Goal: Task Accomplishment & Management: Manage account settings

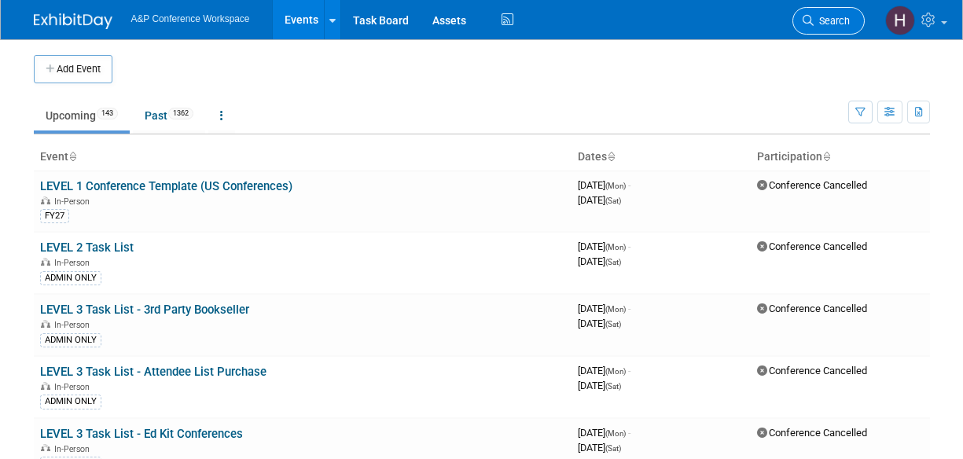
click at [846, 24] on span "Search" at bounding box center [832, 21] width 36 height 12
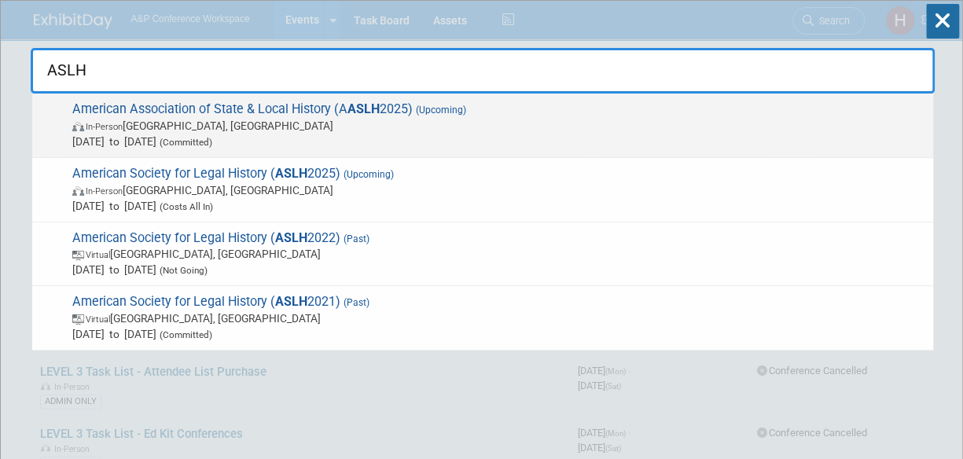
type input "ASLH"
click at [693, 142] on span "[DATE] to [DATE] (Committed)" at bounding box center [498, 142] width 853 height 16
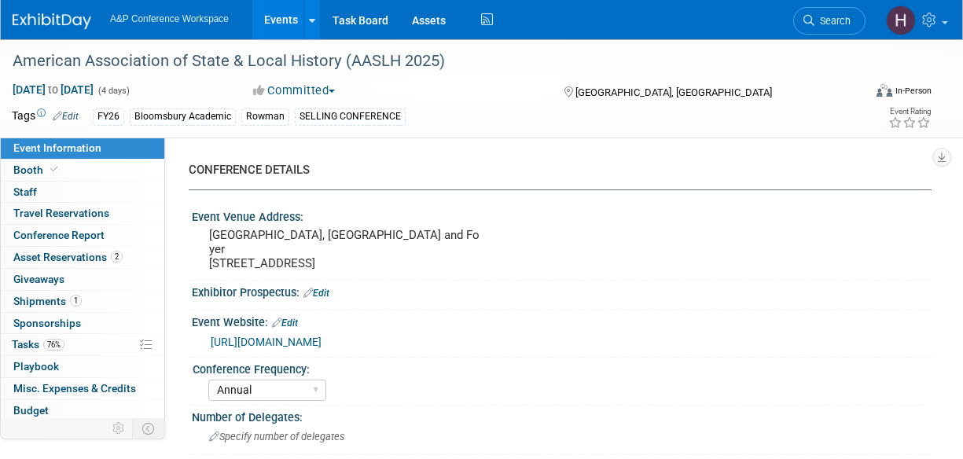
select select "Annual"
select select "Level 2"
select select "In-Person Booth"
select select "Museum Professionals"
select select "Bloomsbury Academic"
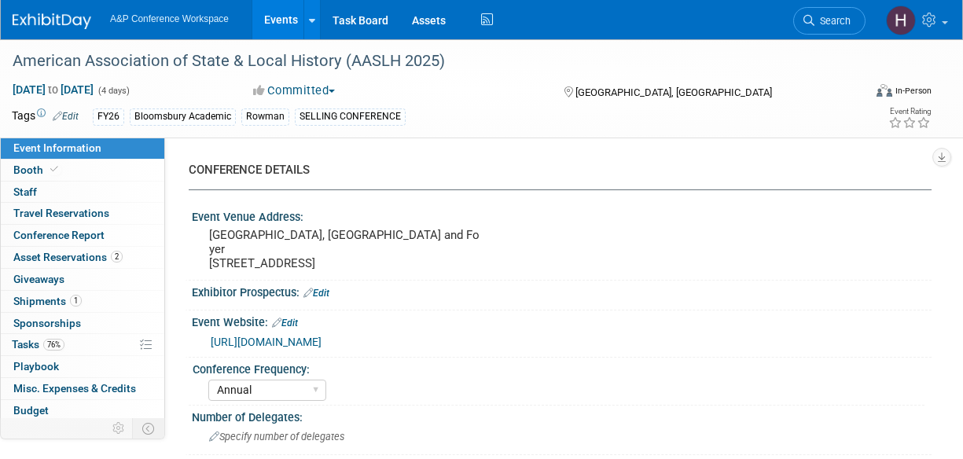
select select "Amanda Oney"
select select "Taylor Thompson"
select select "Ami Reitmeier"
select select "Brand/Subject Presence​"
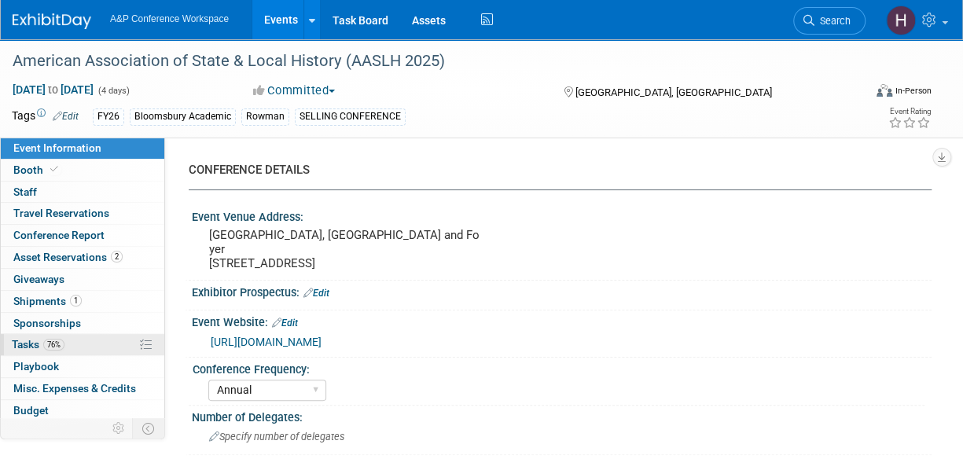
click at [85, 342] on link "76% Tasks 76%" at bounding box center [83, 344] width 164 height 21
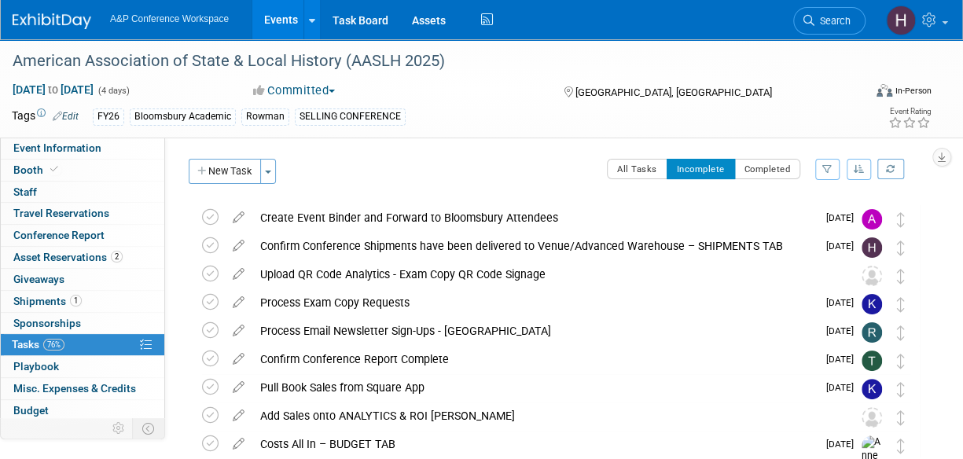
click at [816, 34] on li "Search" at bounding box center [830, 19] width 72 height 39
click at [833, 20] on span "Search" at bounding box center [833, 21] width 36 height 12
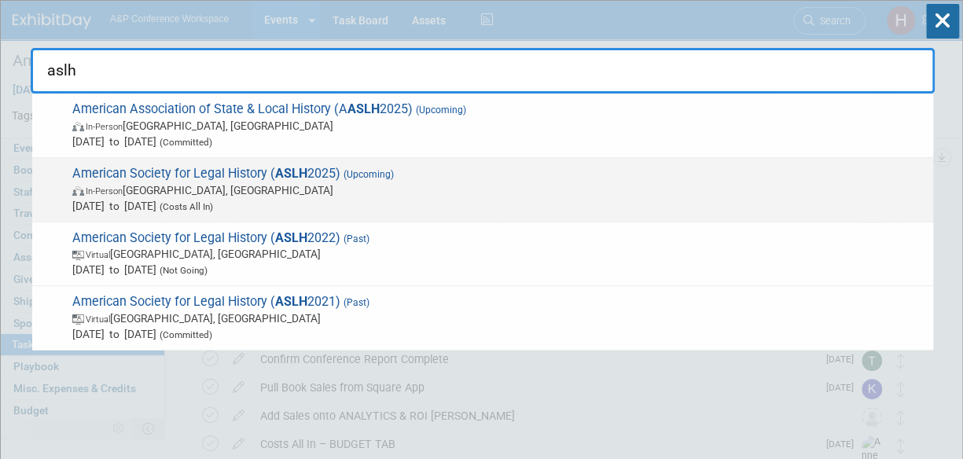
type input "aslh"
click at [579, 158] on div "American Society for Legal History ( ASLH 2025) (Upcoming) In-Person Detroit, M…" at bounding box center [482, 190] width 901 height 64
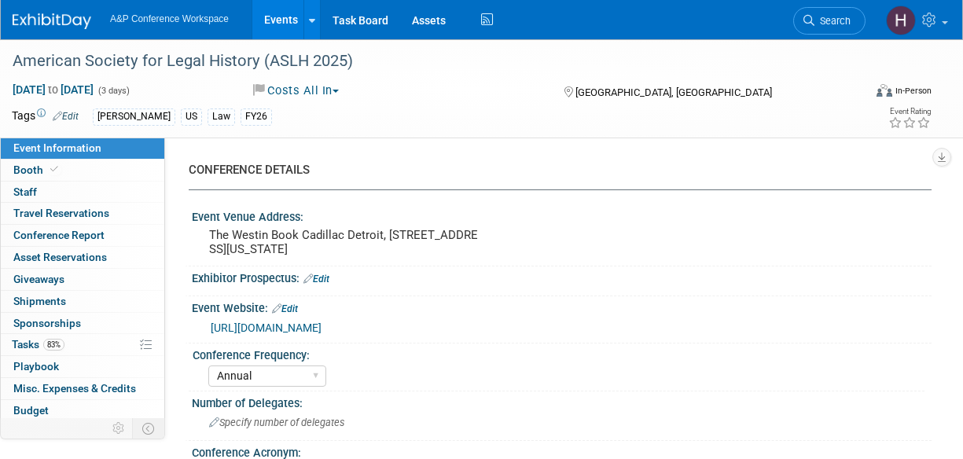
select select "Annual"
select select "Level 3"
select select "Program Advert"
select select "Law"
select select "Hart Publishing"
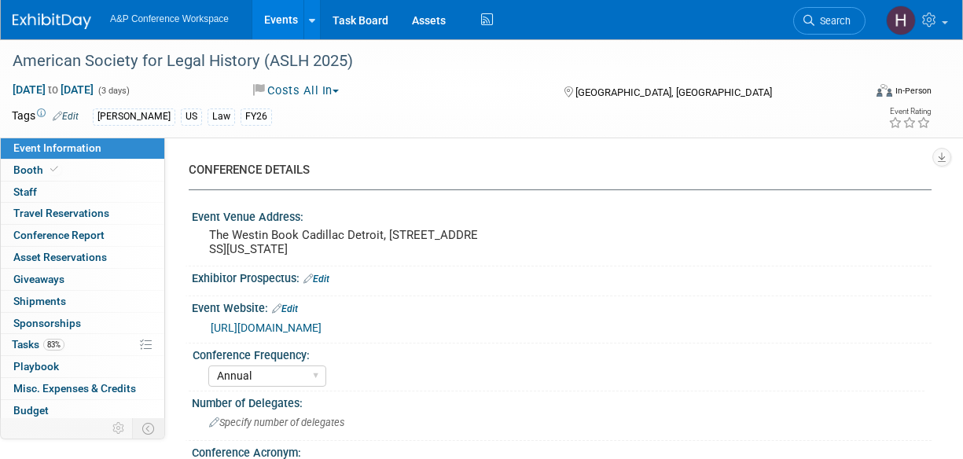
select select "Hannah Siegel"
select select "Ros Jubber"
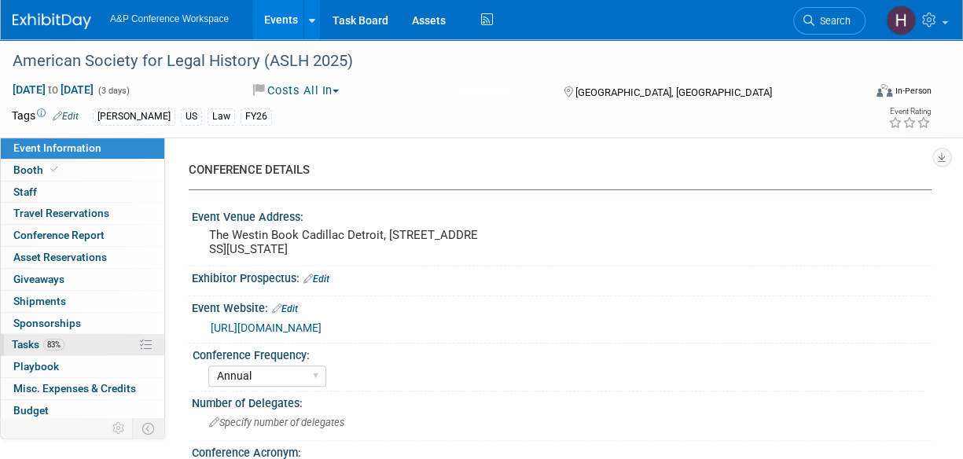
click at [91, 342] on link "83% Tasks 83%" at bounding box center [83, 344] width 164 height 21
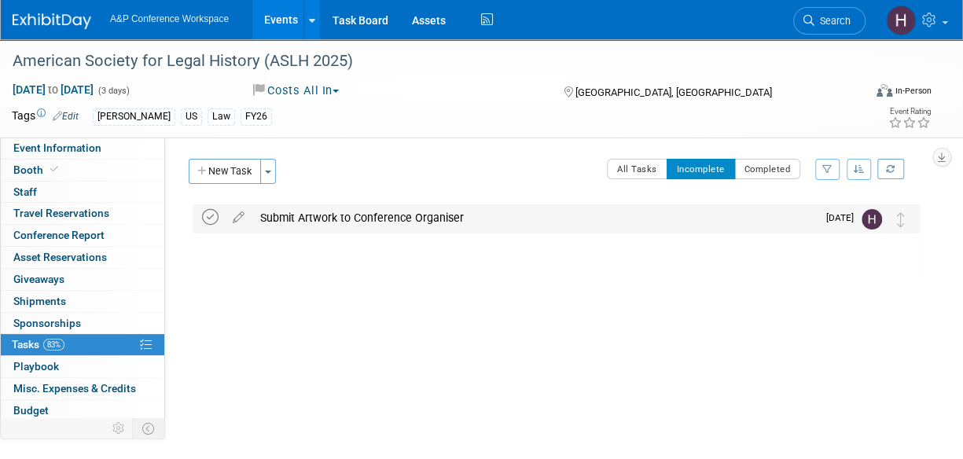
click at [210, 219] on icon at bounding box center [210, 217] width 17 height 17
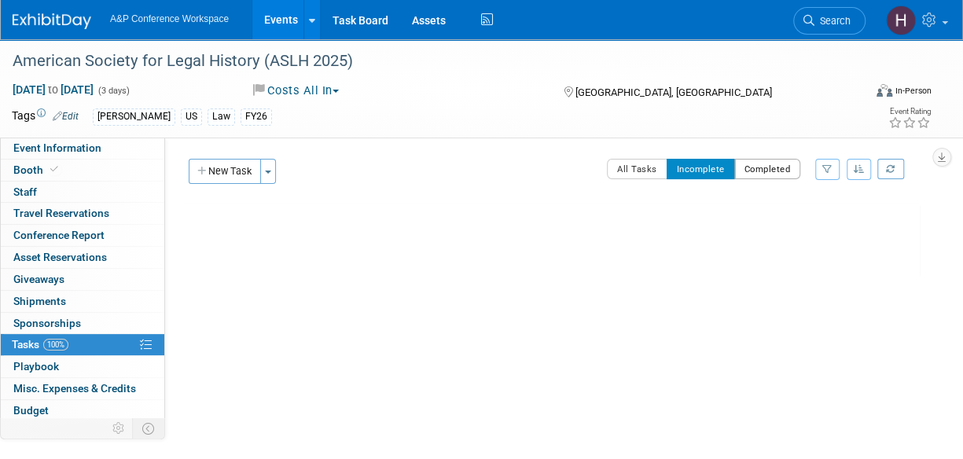
click at [755, 173] on button "Completed" at bounding box center [768, 169] width 67 height 20
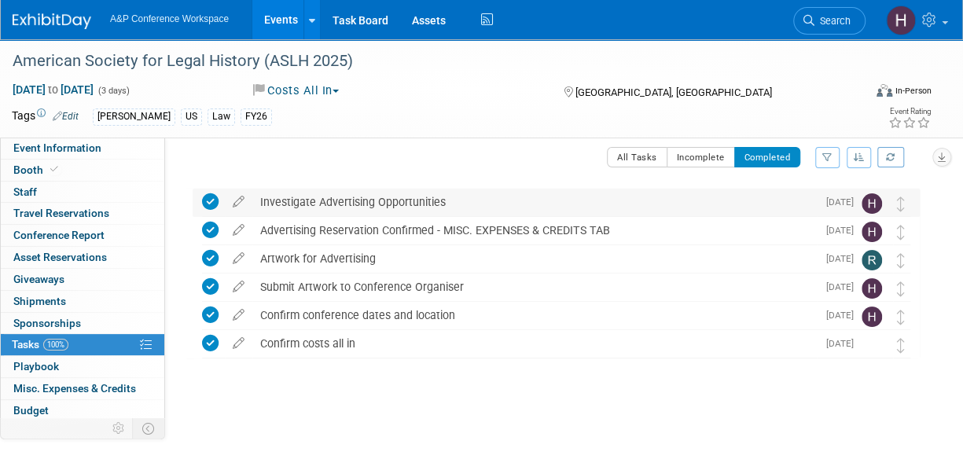
scroll to position [22, 0]
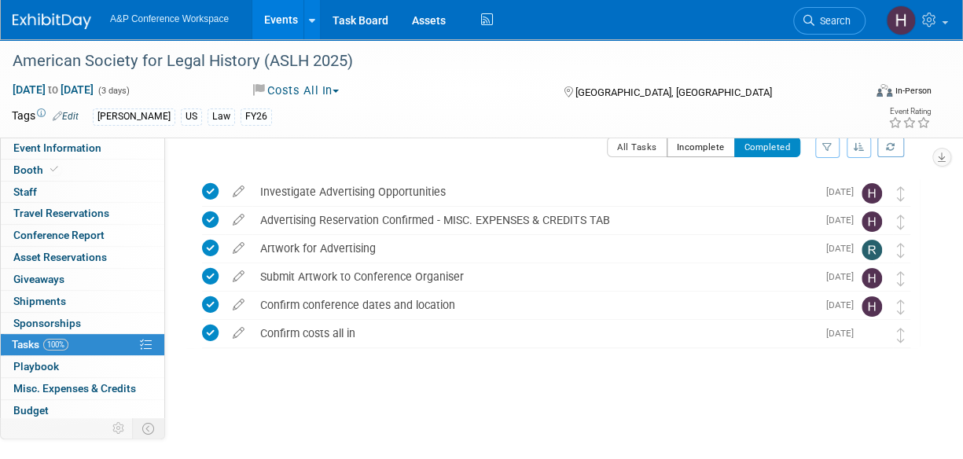
click at [687, 146] on button "Incomplete" at bounding box center [701, 147] width 68 height 20
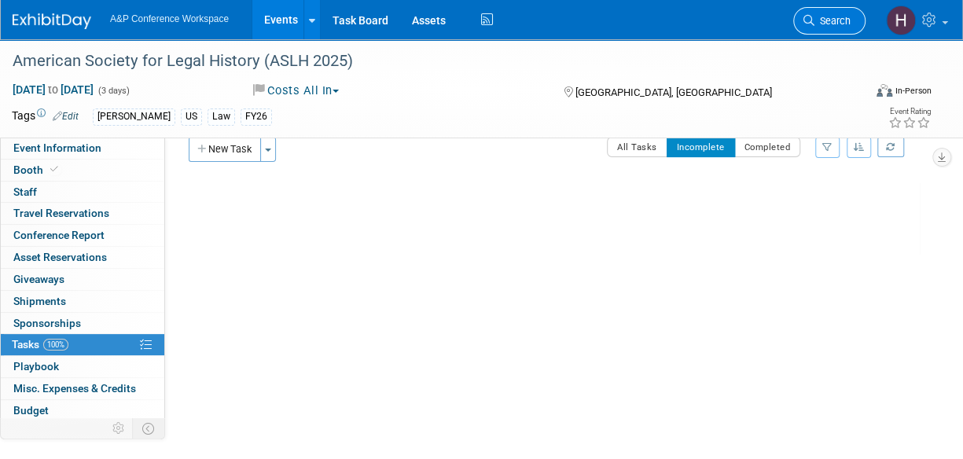
click at [838, 33] on link "Search" at bounding box center [830, 21] width 72 height 28
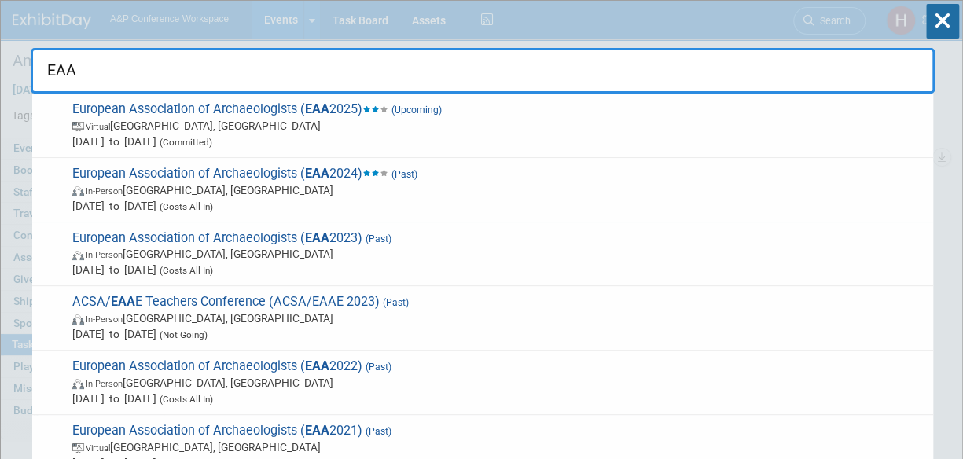
click at [658, 81] on input "EAA" at bounding box center [483, 71] width 904 height 46
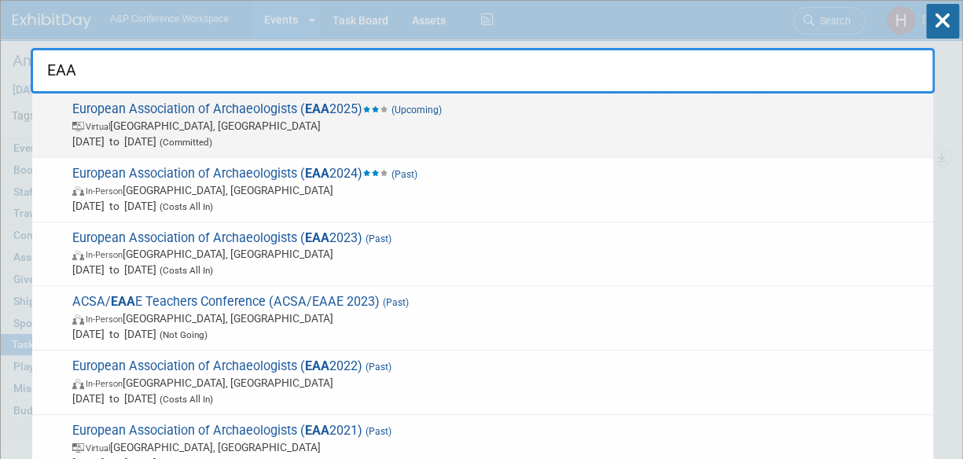
type input "EAA"
click at [634, 96] on div "European Association of Archaeologists ( EAA 2025) (Upcoming) Virtual Belgrade,…" at bounding box center [482, 126] width 901 height 64
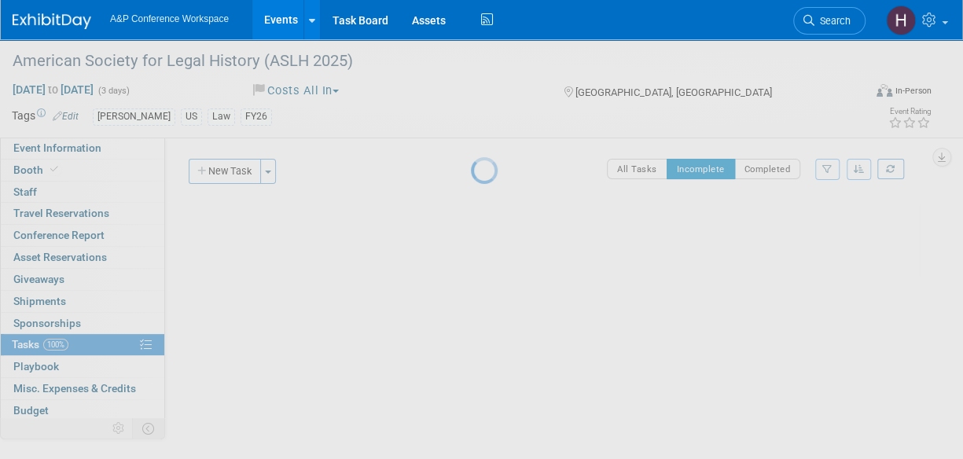
drag, startPoint x: 634, startPoint y: 96, endPoint x: 541, endPoint y: 97, distance: 92.8
click at [493, 97] on div at bounding box center [482, 229] width 22 height 459
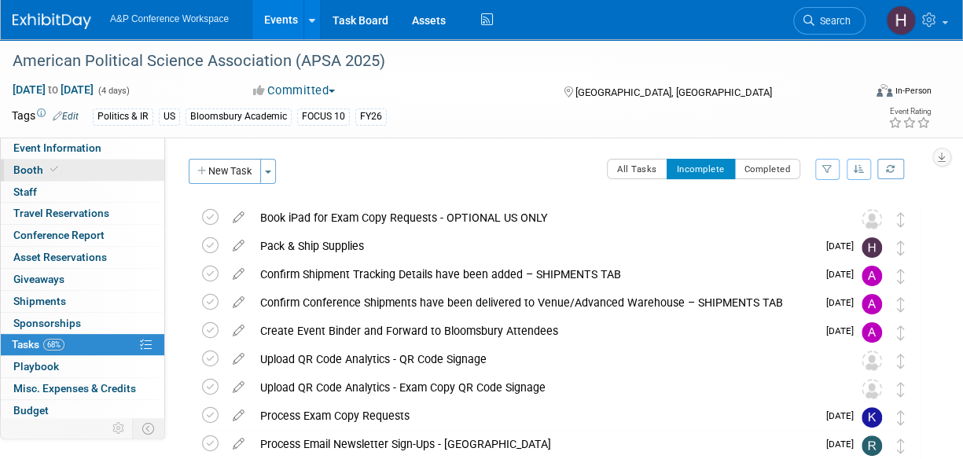
click at [98, 172] on link "Booth" at bounding box center [83, 170] width 164 height 21
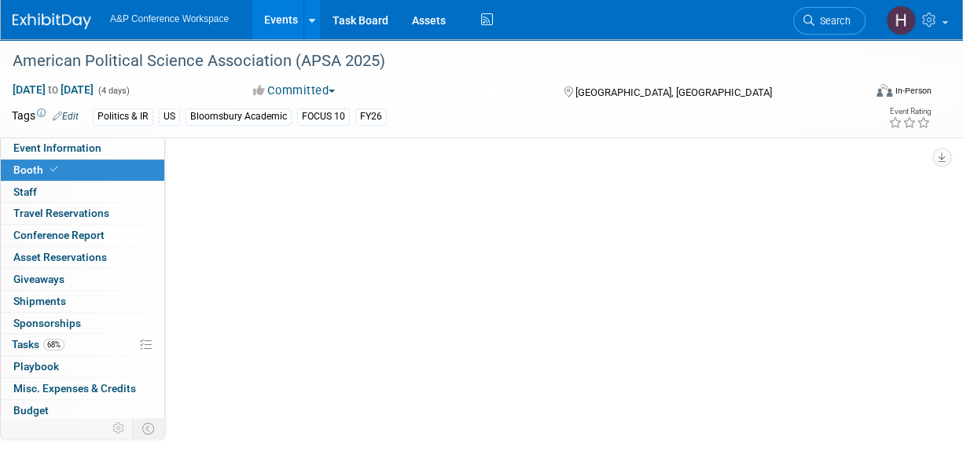
select select "CUAP"
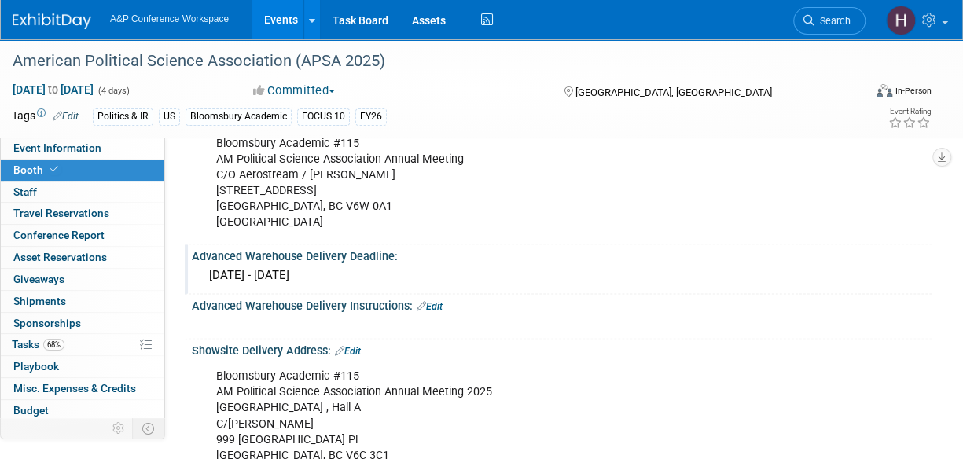
scroll to position [956, 0]
drag, startPoint x: 409, startPoint y: 282, endPoint x: 197, endPoint y: 264, distance: 213.0
click at [197, 264] on div "August 11, 2025 - September 03, 2025" at bounding box center [562, 277] width 740 height 26
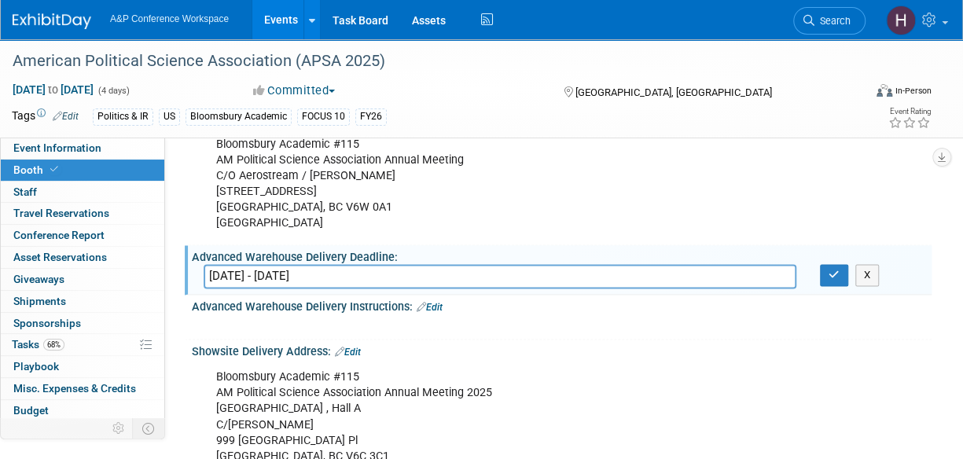
drag, startPoint x: 413, startPoint y: 275, endPoint x: 193, endPoint y: 271, distance: 220.2
click at [193, 271] on div "August 11, 2025 - September 03, 2025" at bounding box center [500, 276] width 617 height 24
click at [835, 276] on button "button" at bounding box center [834, 275] width 28 height 22
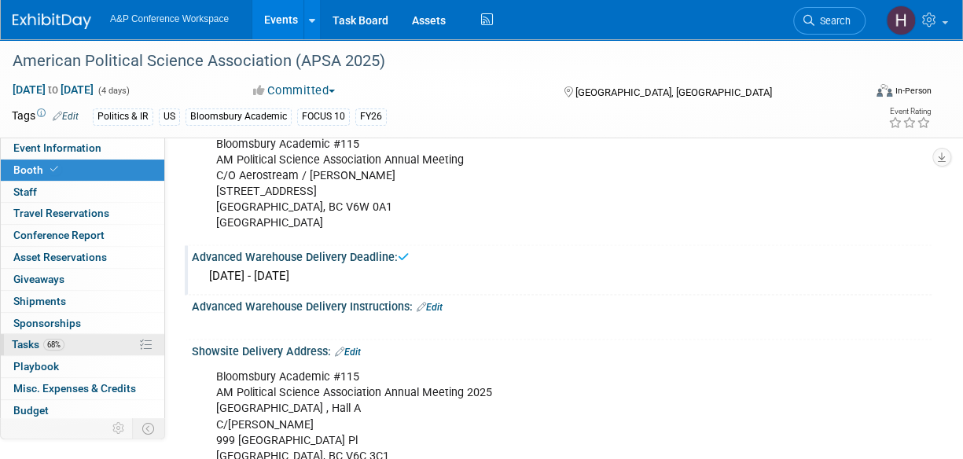
click at [79, 337] on link "68% Tasks 68%" at bounding box center [83, 344] width 164 height 21
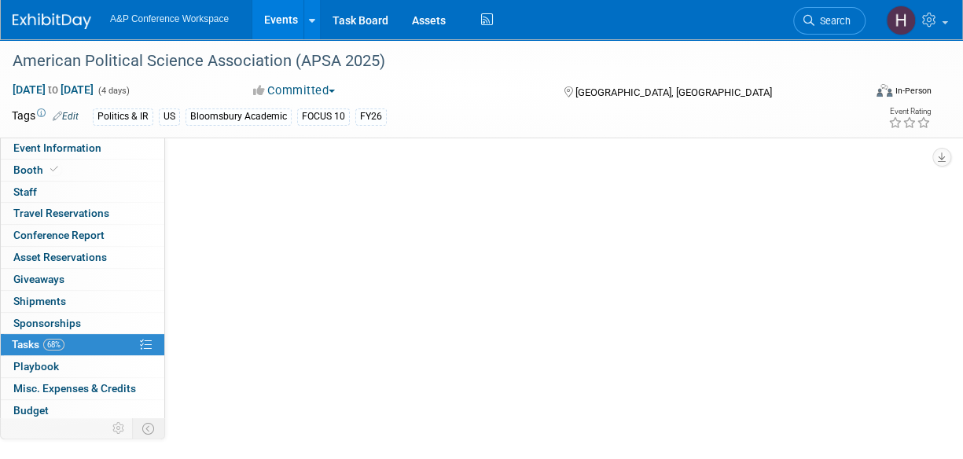
scroll to position [0, 0]
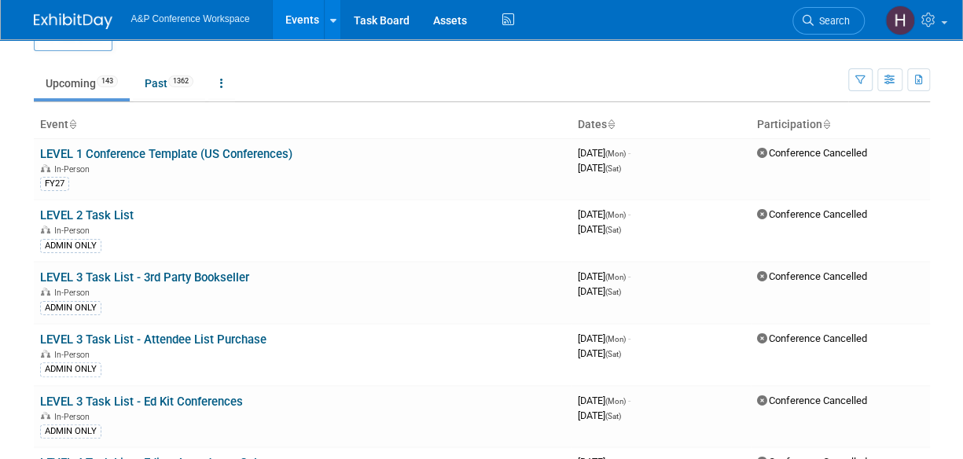
scroll to position [32, 0]
click at [366, 1] on link "Task Board" at bounding box center [380, 19] width 79 height 39
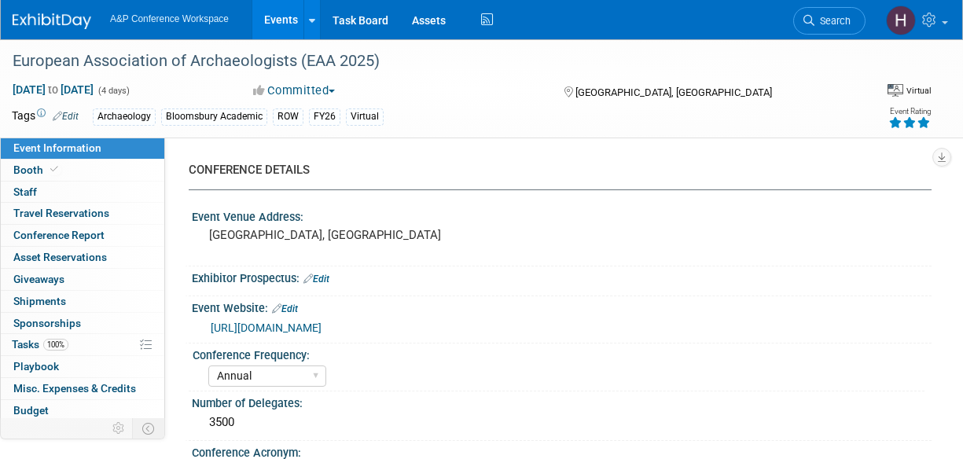
select select "Annual"
select select "Level 3"
select select "Virtual Booth"
select select "Archaeology"
select select "Bloomsbury Academic"
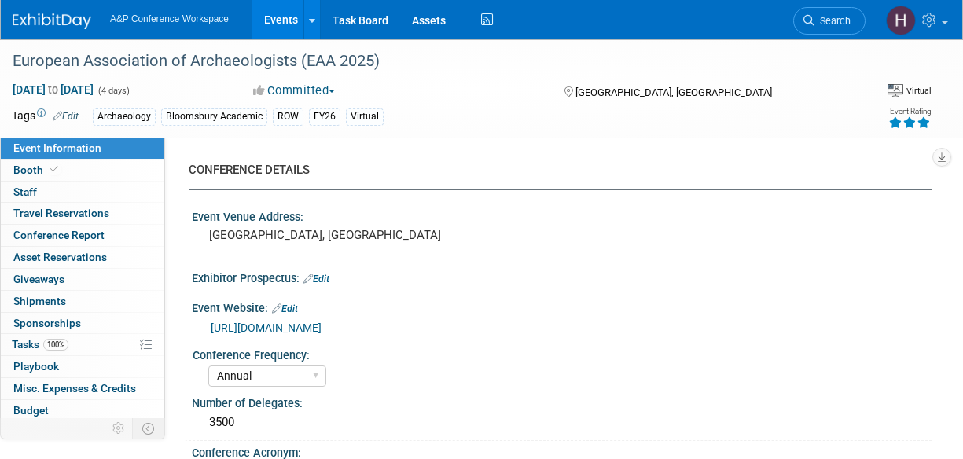
select select "[PERSON_NAME]"
select select "Networking/Commissioning"
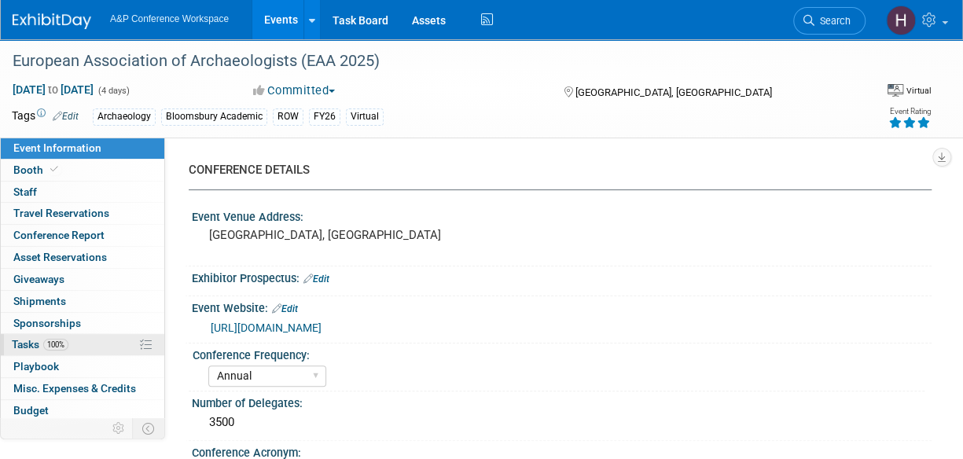
click at [76, 340] on link "100% Tasks 100%" at bounding box center [83, 344] width 164 height 21
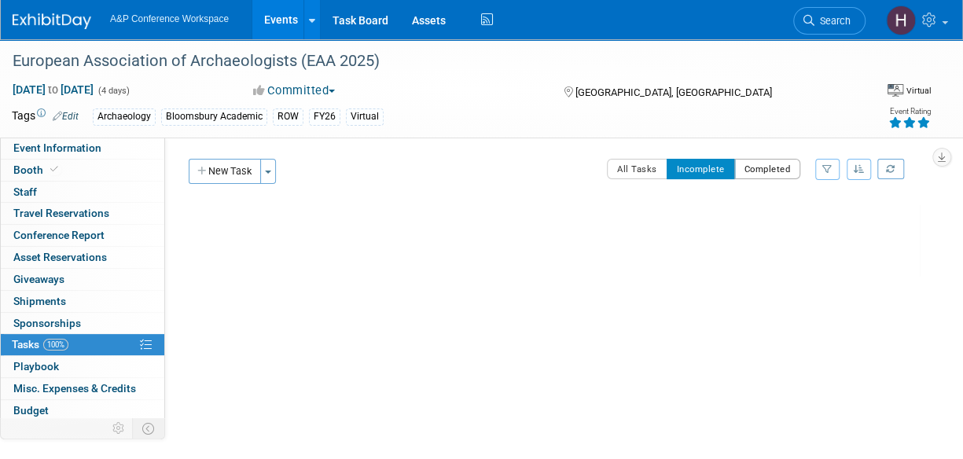
click at [782, 170] on button "Completed" at bounding box center [768, 169] width 67 height 20
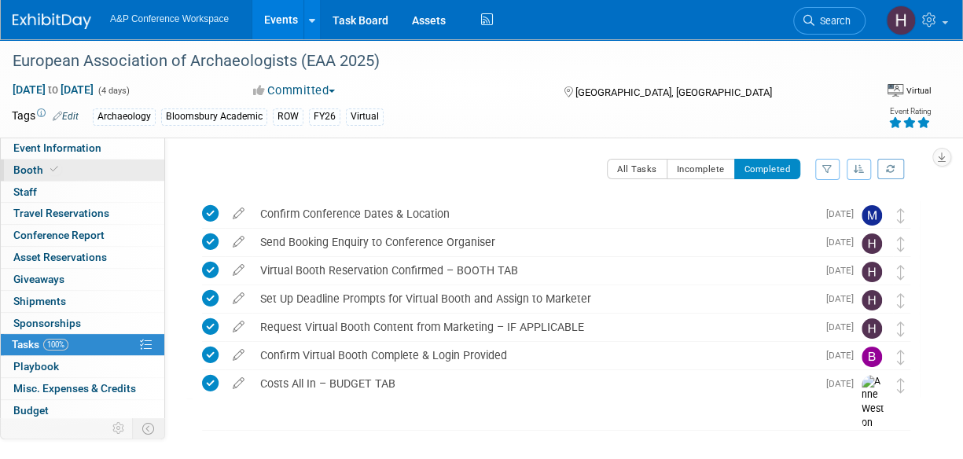
click at [55, 164] on span at bounding box center [54, 170] width 14 height 12
select select "COBA"
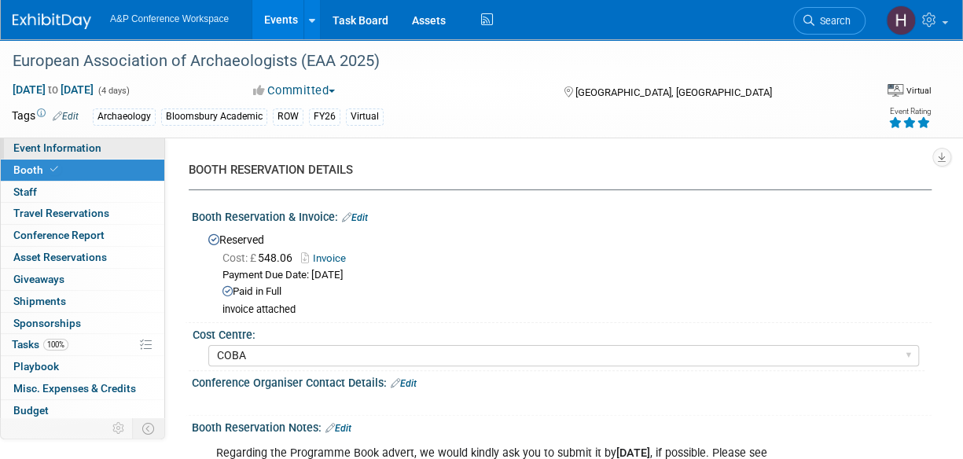
click at [107, 142] on link "Event Information" at bounding box center [83, 148] width 164 height 21
select select "Annual"
select select "Level 3"
select select "Virtual Booth"
select select "Archaeology"
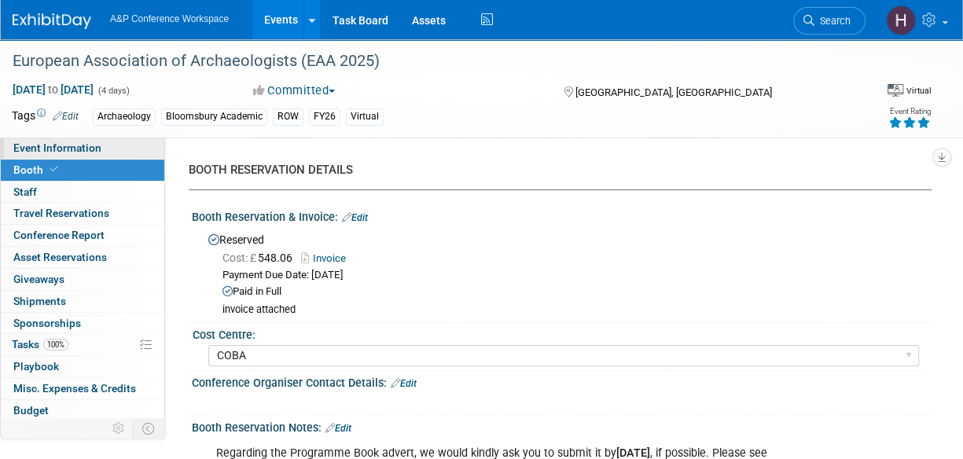
select select "Bloomsbury Academic"
select select "[PERSON_NAME]"
select select "Networking/Commissioning"
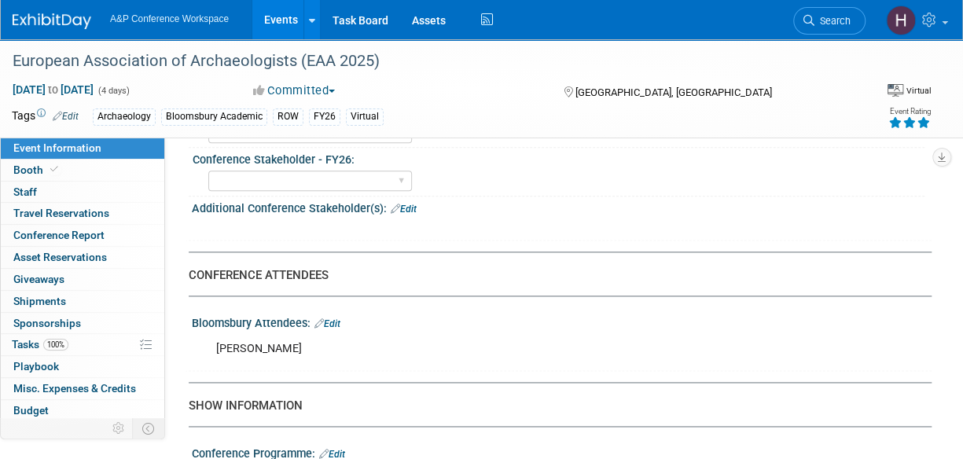
scroll to position [867, 0]
